Goal: Information Seeking & Learning: Learn about a topic

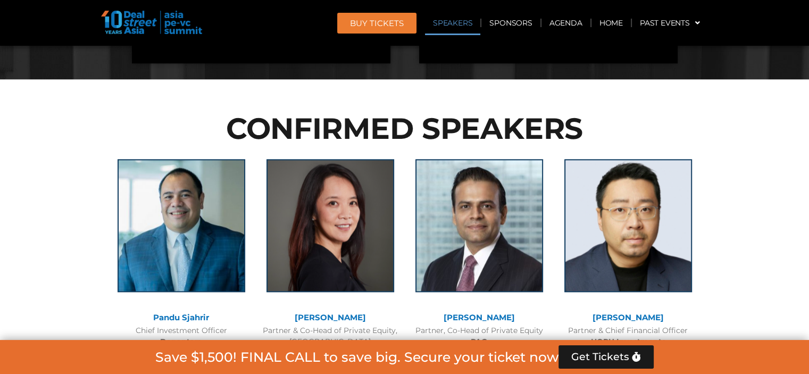
scroll to position [1106, 0]
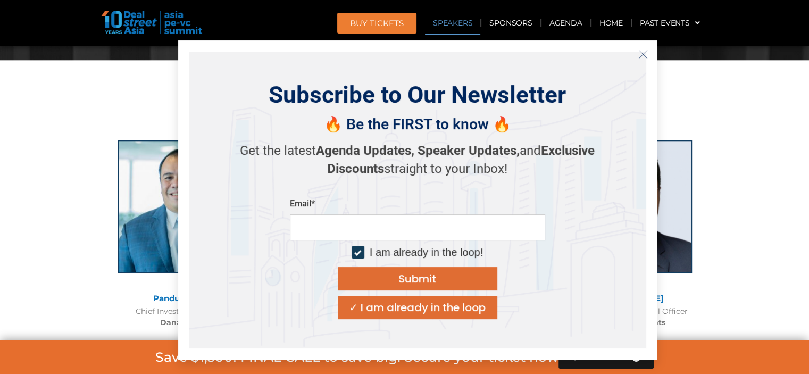
click at [642, 52] on icon "Close" at bounding box center [643, 54] width 10 height 10
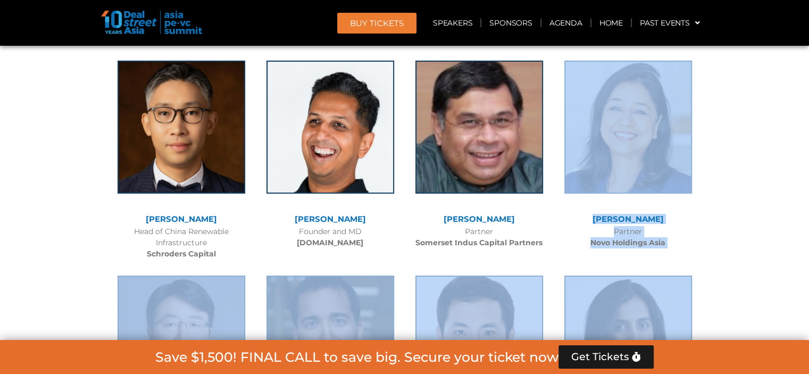
drag, startPoint x: 698, startPoint y: 253, endPoint x: 301, endPoint y: -24, distance: 484.1
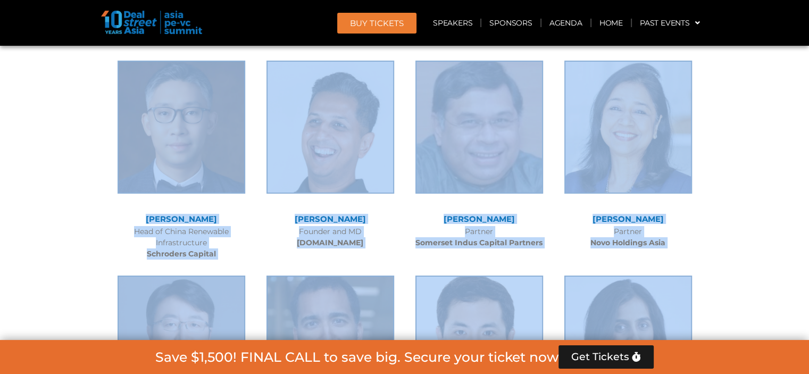
scroll to position [3584, 0]
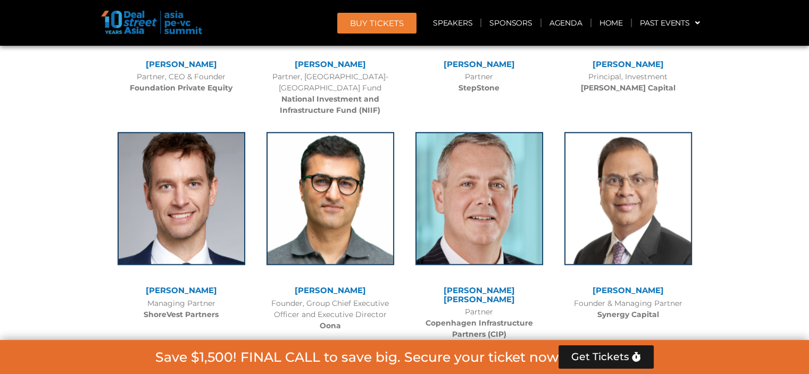
scroll to position [5054, 0]
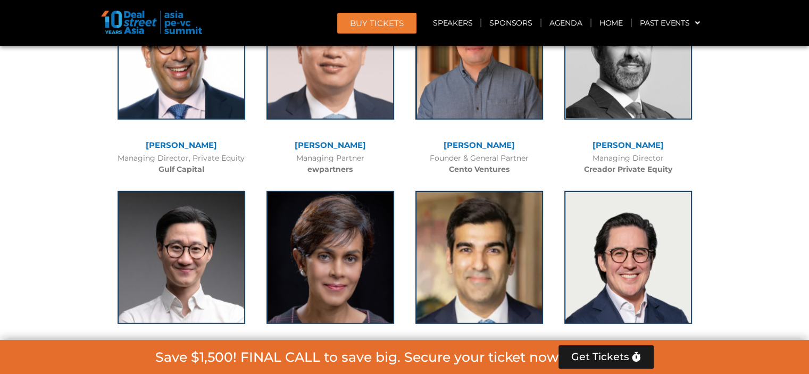
scroll to position [2419, 0]
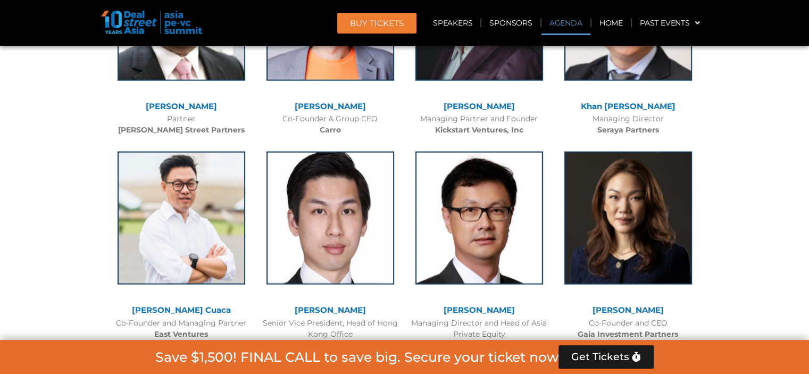
click at [558, 24] on link "Agenda" at bounding box center [565, 23] width 49 height 24
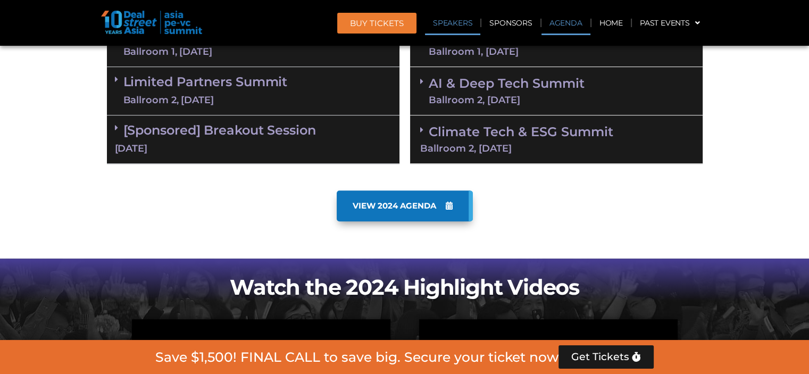
scroll to position [555, 0]
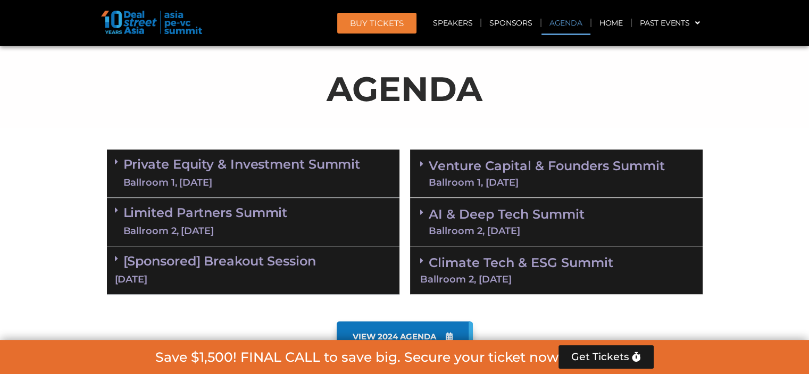
click at [310, 171] on link "Private Equity & Investment Summit Ballroom 1, [DATE]" at bounding box center [241, 173] width 237 height 32
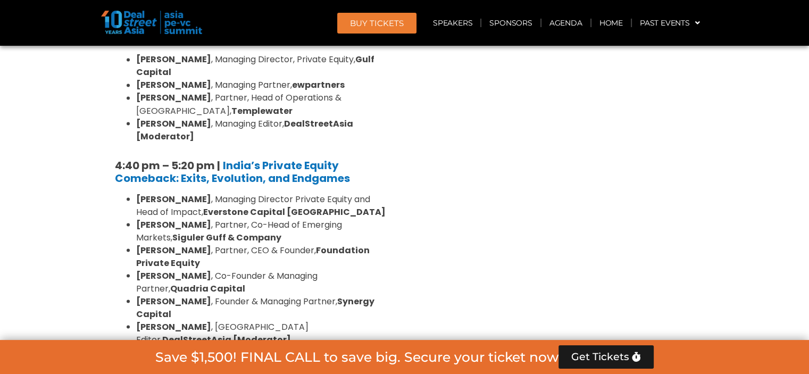
scroll to position [1910, 0]
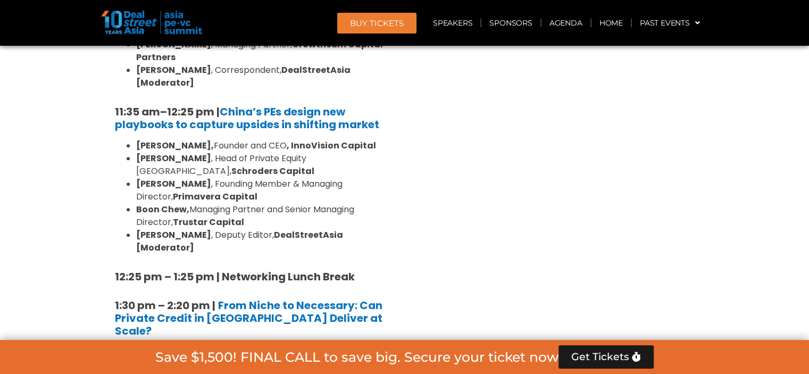
scroll to position [893, 0]
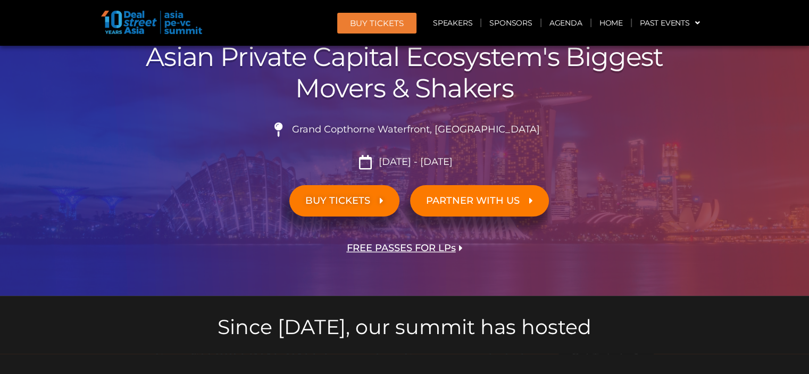
scroll to position [103, 0]
